Goal: Navigation & Orientation: Find specific page/section

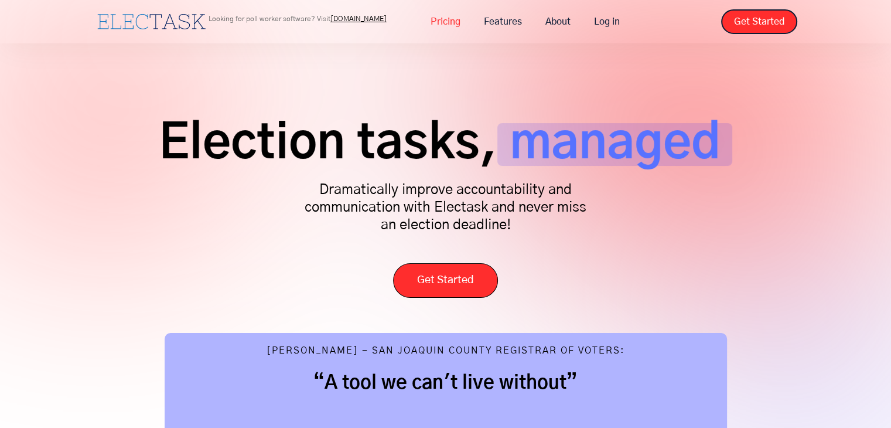
click at [447, 22] on link "Pricing" at bounding box center [445, 21] width 53 height 25
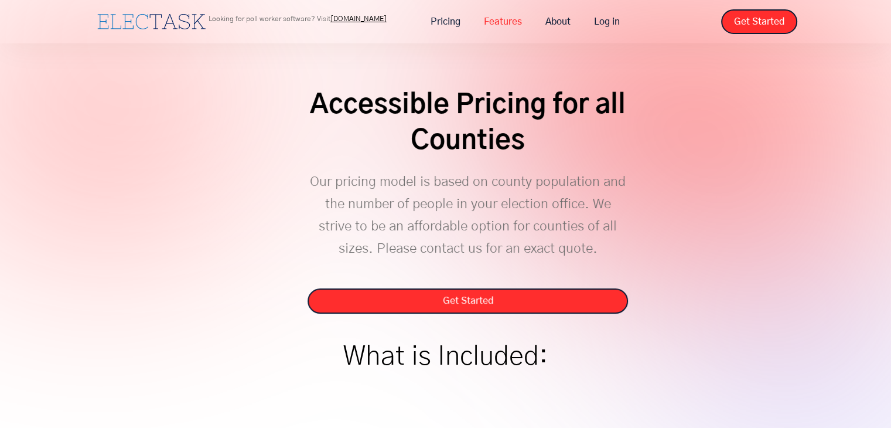
click at [510, 21] on link "Features" at bounding box center [502, 21] width 61 height 25
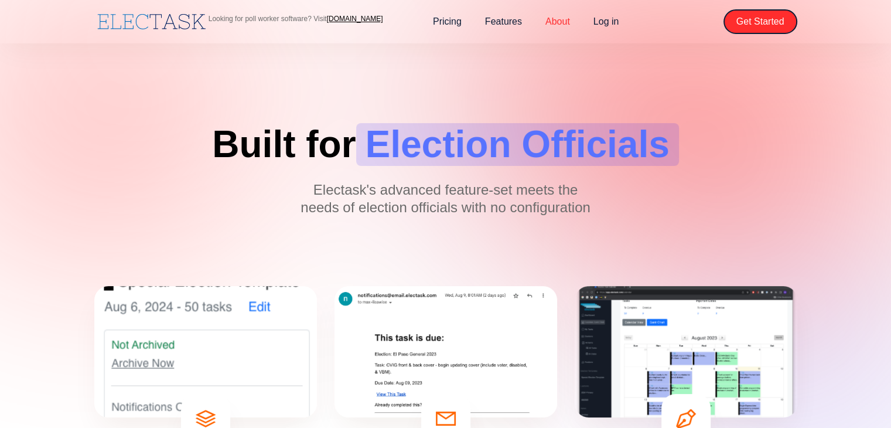
click at [562, 21] on link "About" at bounding box center [558, 21] width 48 height 25
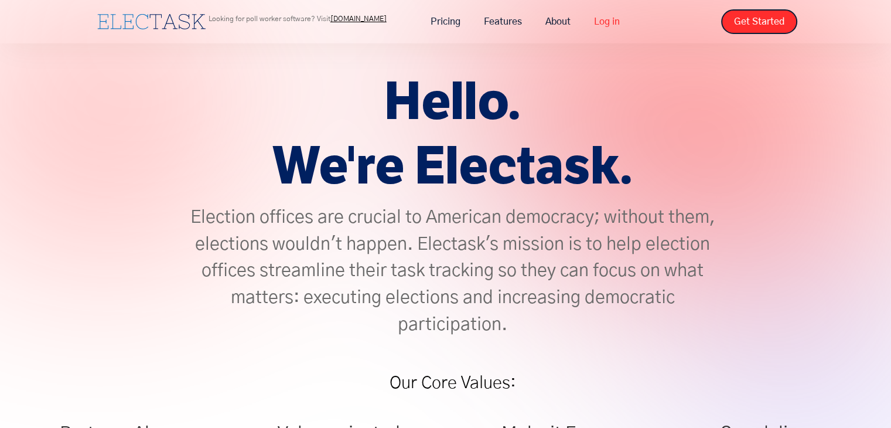
click at [611, 24] on link "Log in" at bounding box center [606, 21] width 49 height 25
